Goal: Check status: Check status

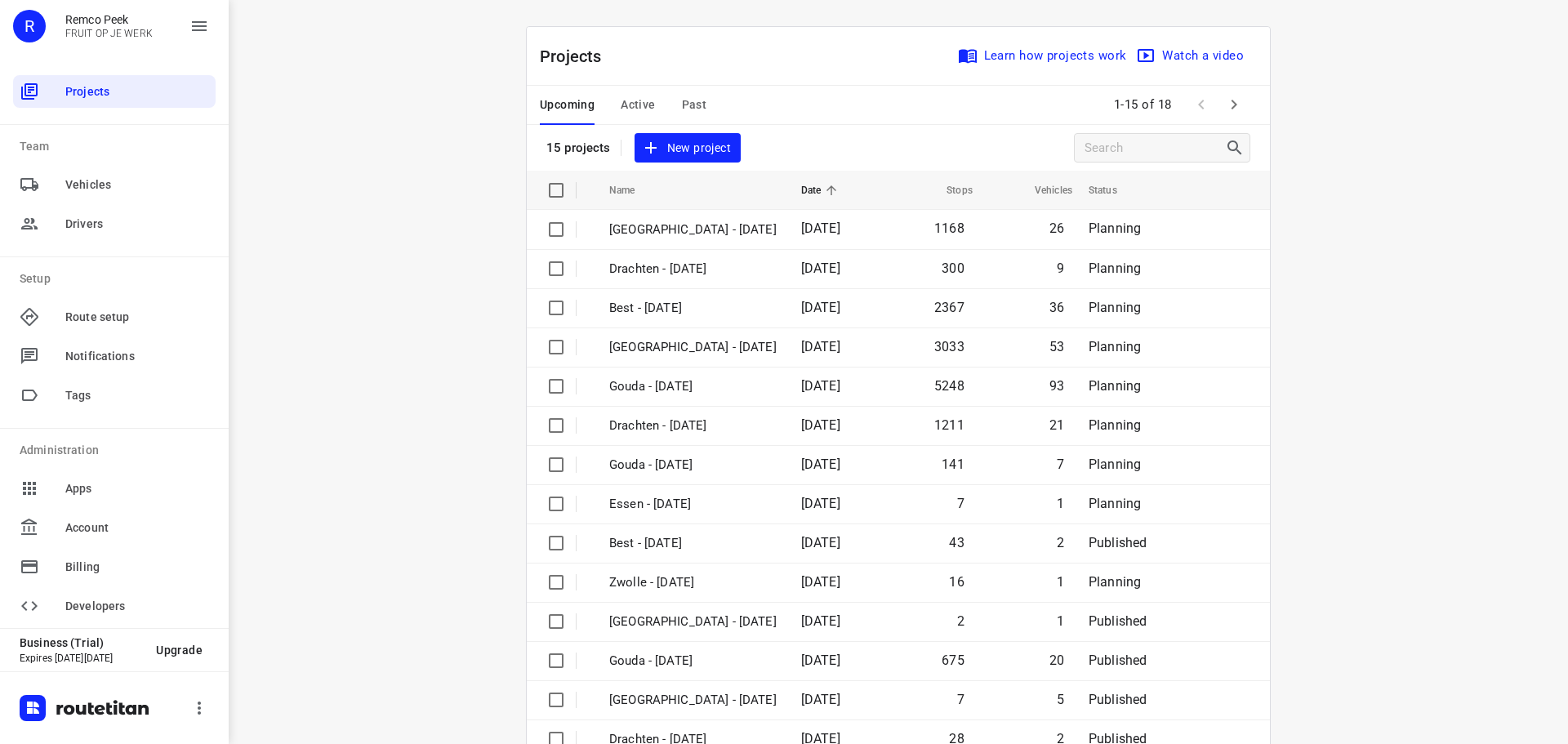
click at [657, 106] on div "Upcoming Active Past" at bounding box center [635, 106] width 192 height 40
click at [639, 109] on span "Active" at bounding box center [637, 105] width 34 height 20
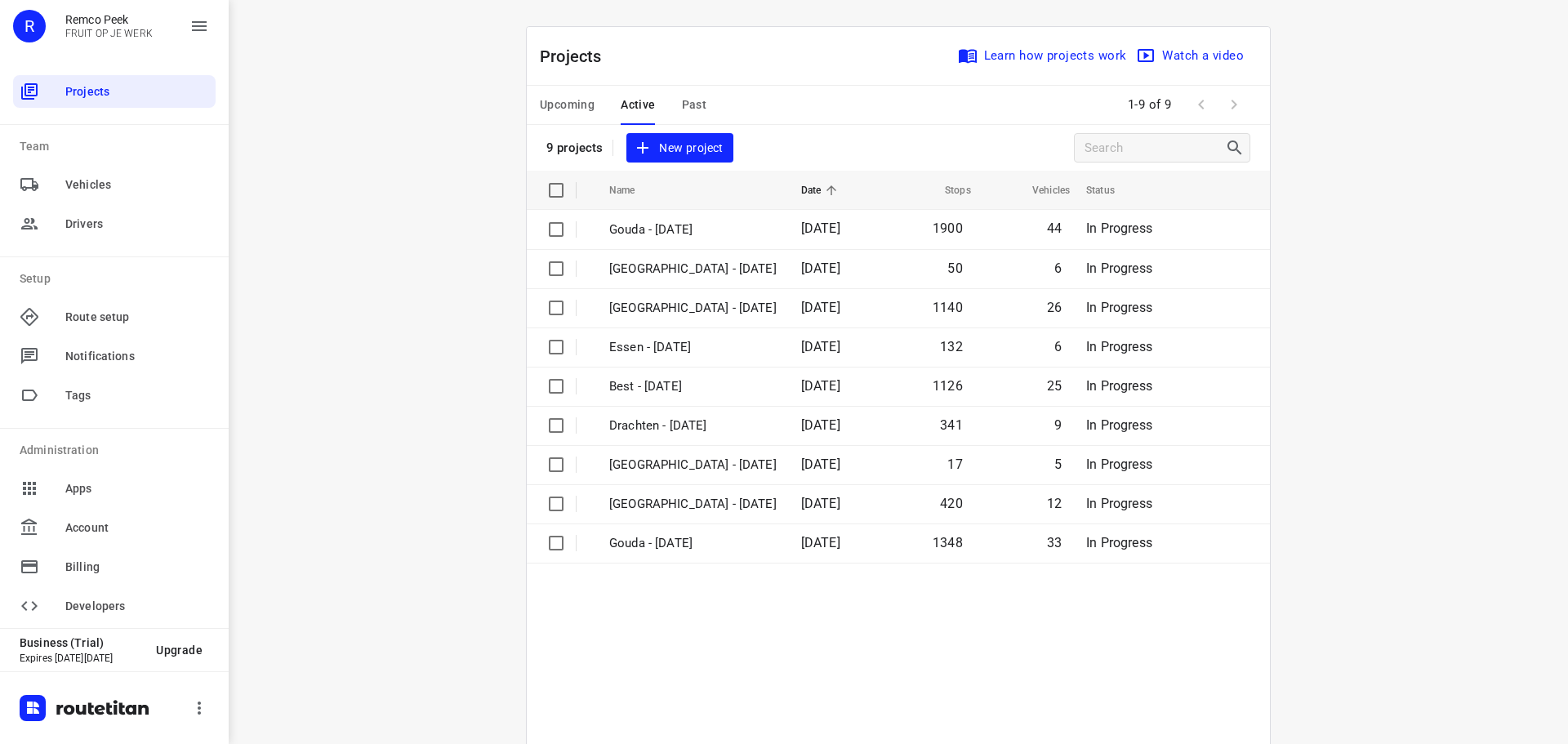
click at [683, 98] on span "Past" at bounding box center [694, 105] width 25 height 20
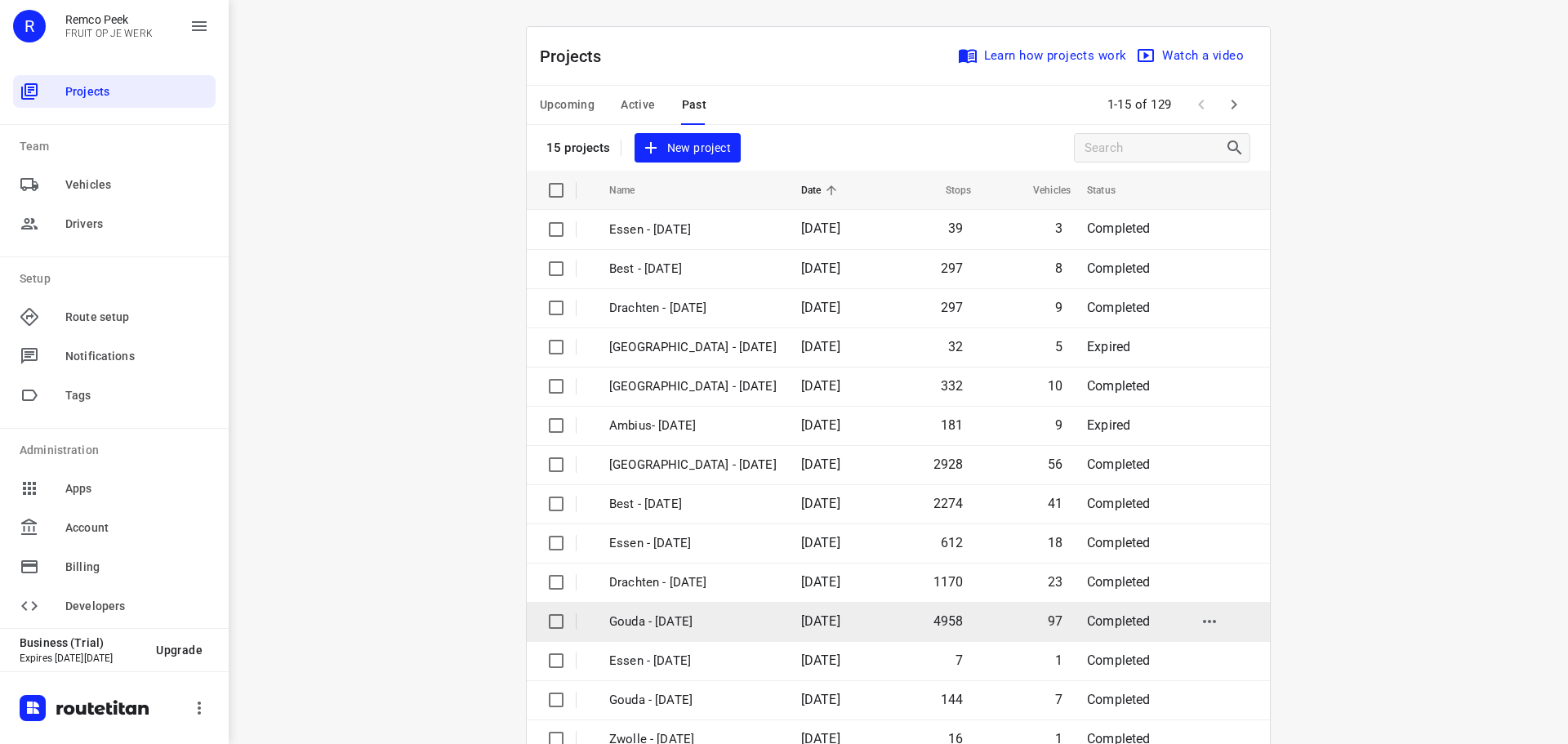
click at [677, 620] on p "Gouda - [DATE]" at bounding box center [693, 622] width 167 height 18
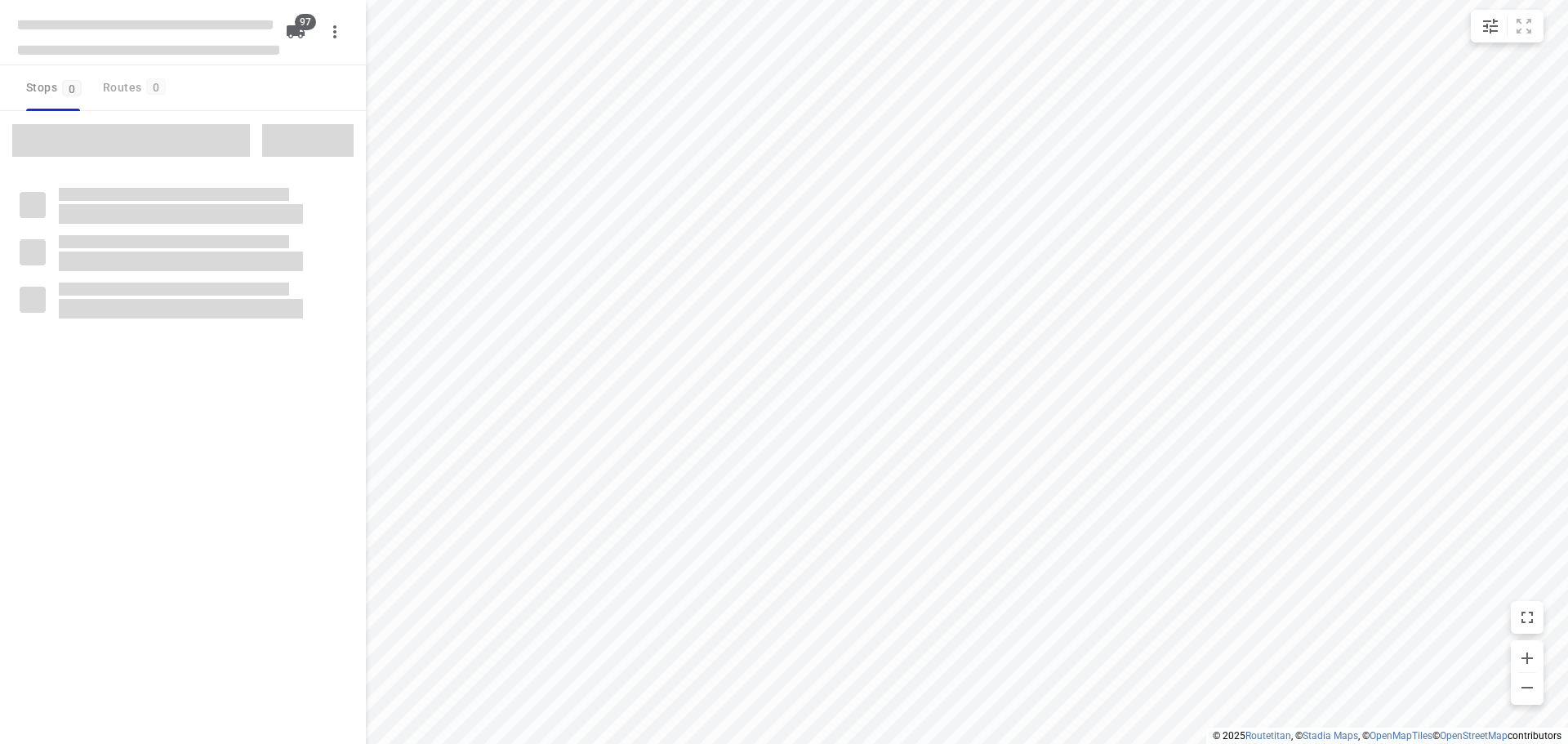
type input "distance"
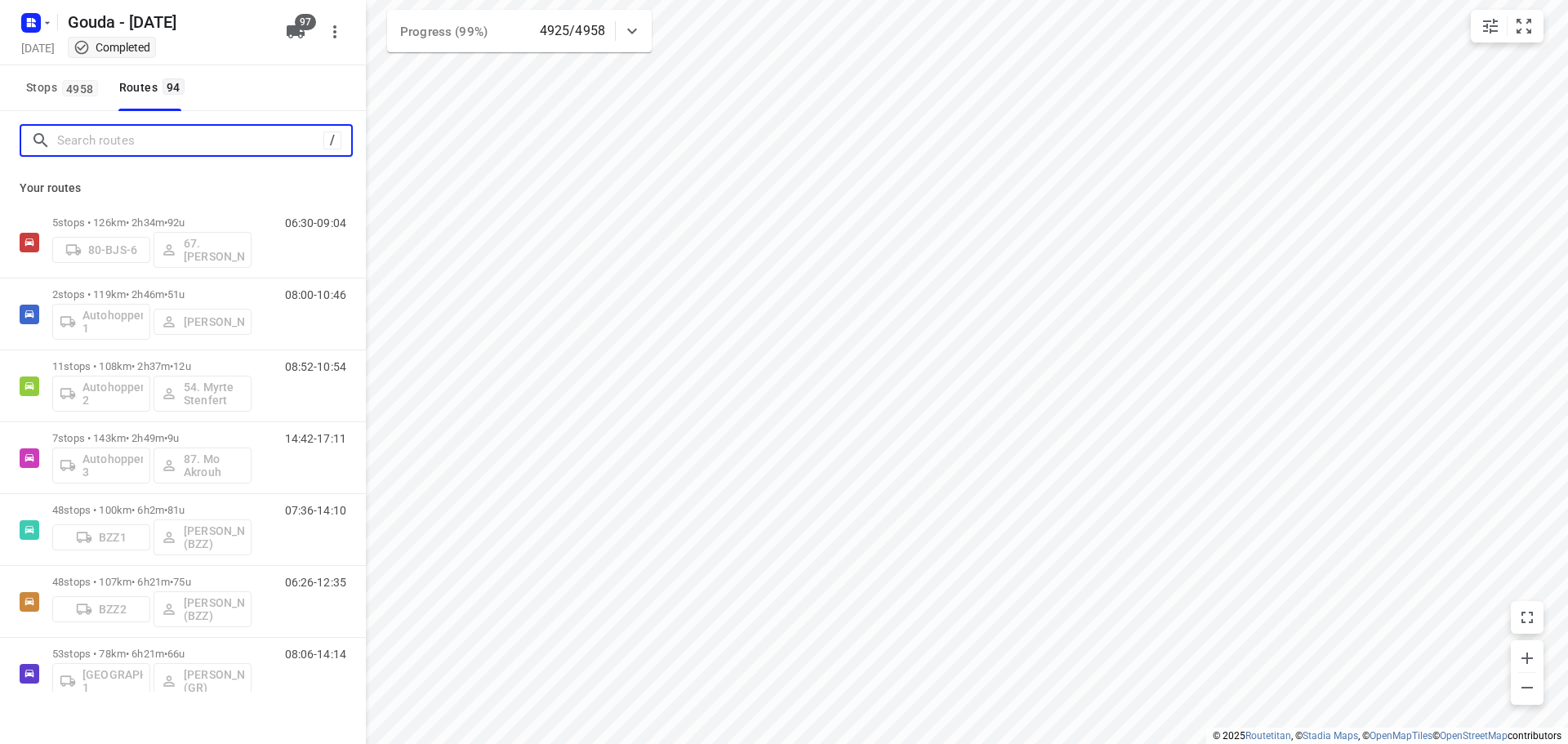
click at [208, 139] on input "Search routes" at bounding box center [190, 141] width 266 height 26
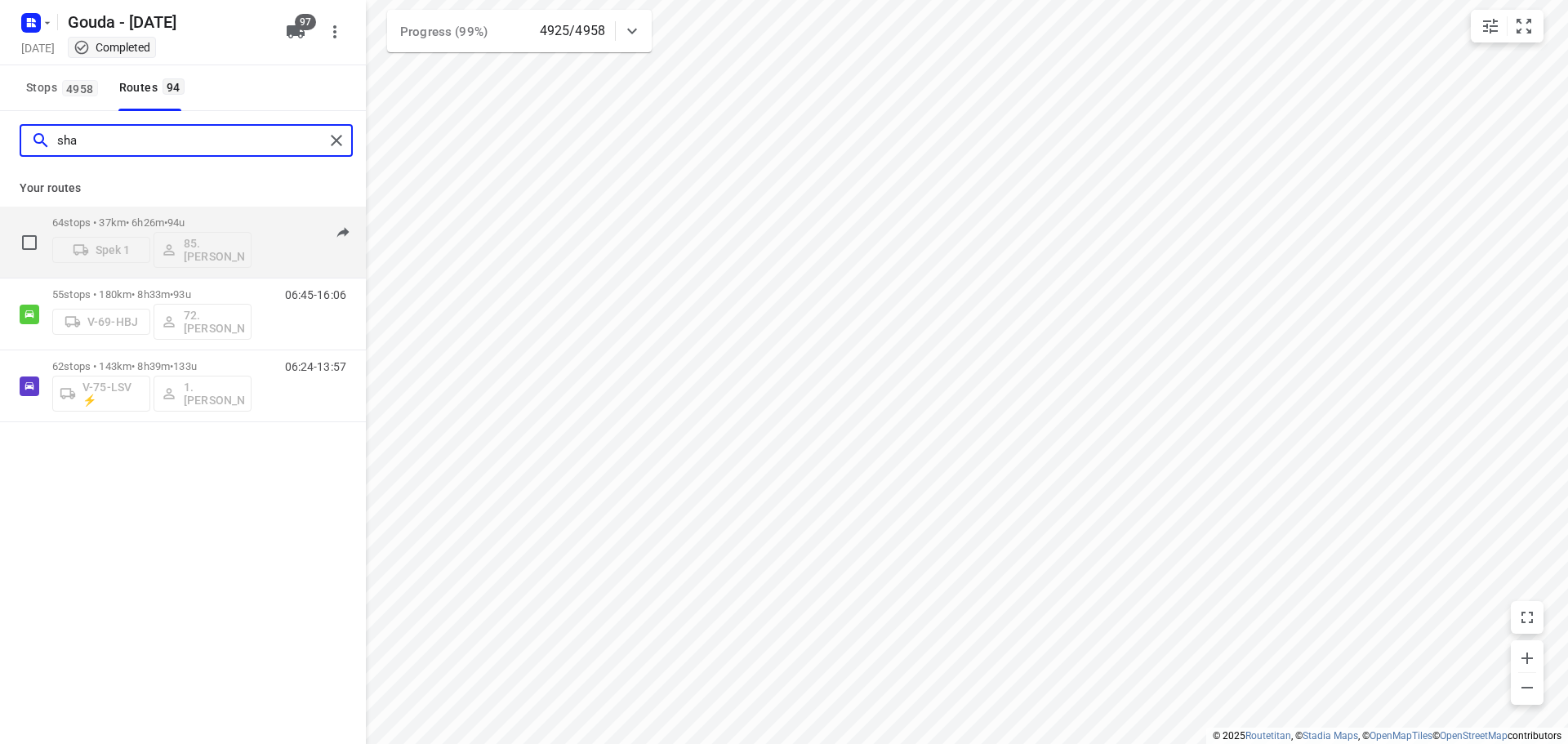
type input "sha"
click at [205, 218] on p "64 stops • 37km • 6h26m • 94u" at bounding box center [151, 222] width 200 height 12
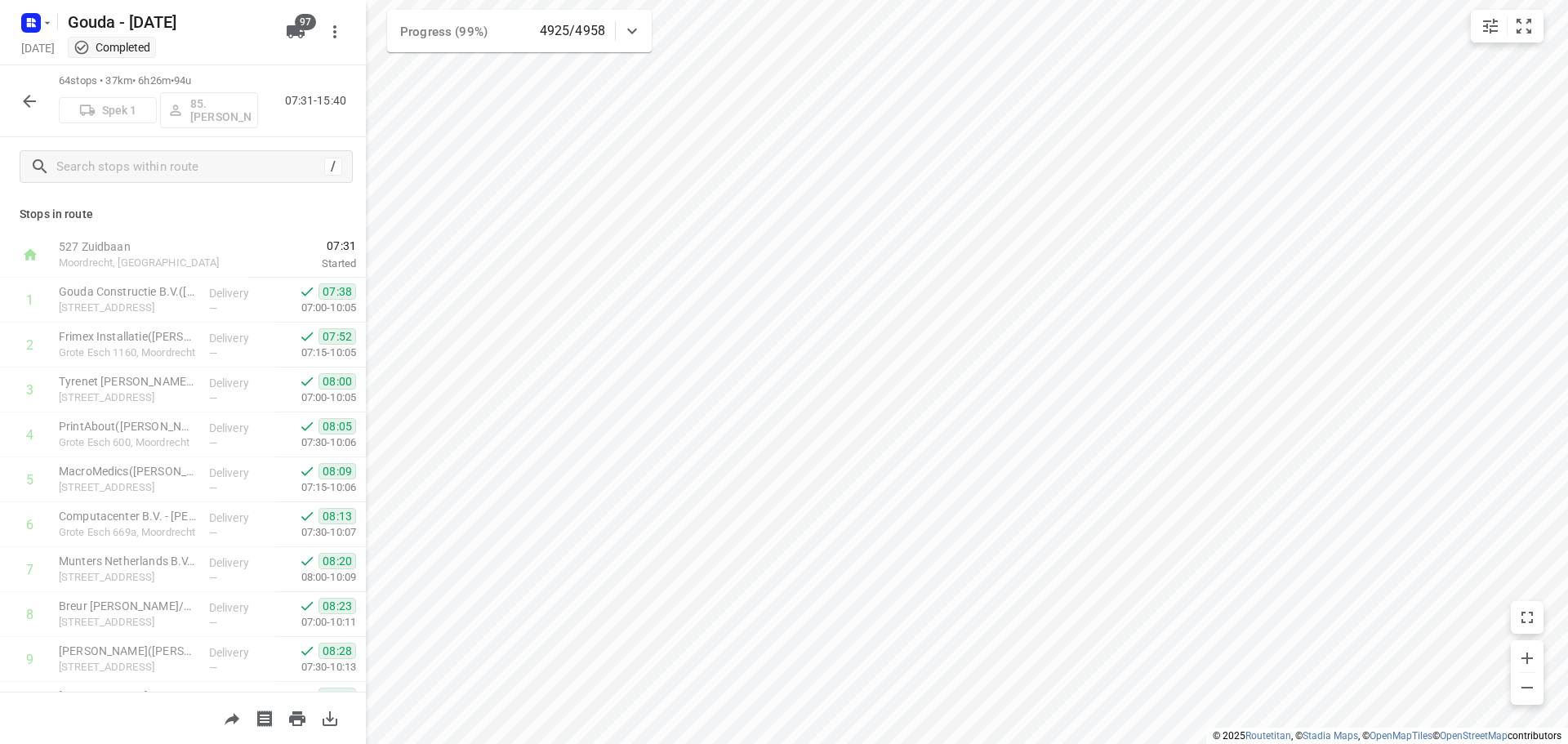
scroll to position [2506, 0]
